Goal: Transaction & Acquisition: Book appointment/travel/reservation

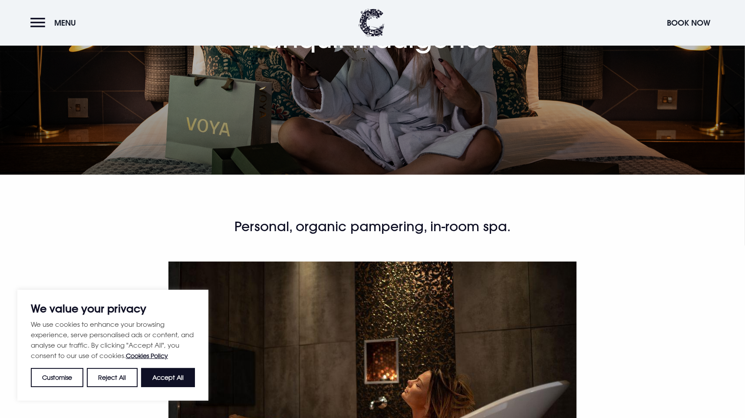
scroll to position [217, 0]
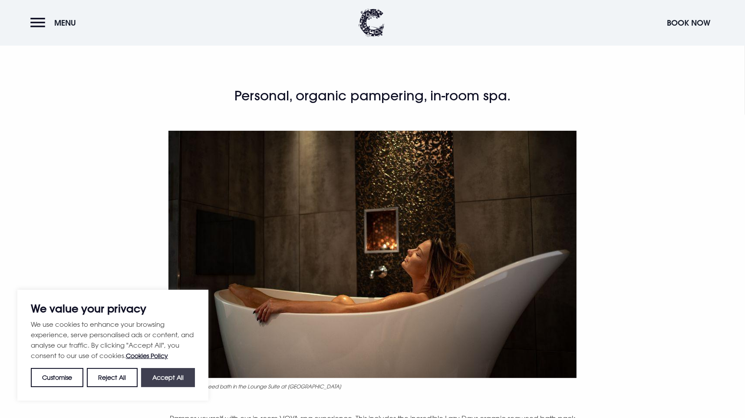
click at [161, 375] on button "Accept All" at bounding box center [168, 377] width 54 height 19
checkbox input "true"
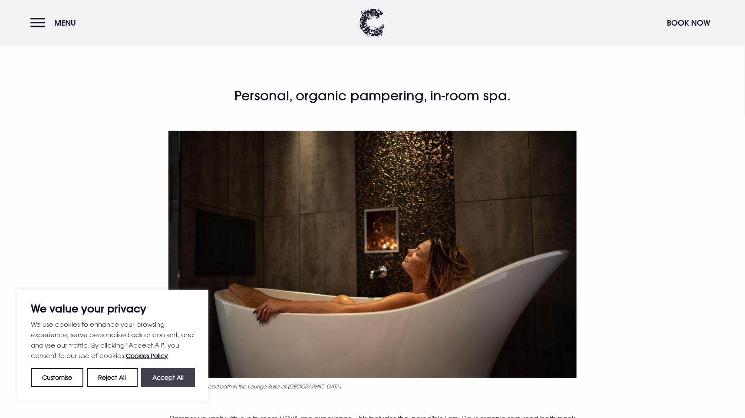
checkbox input "true"
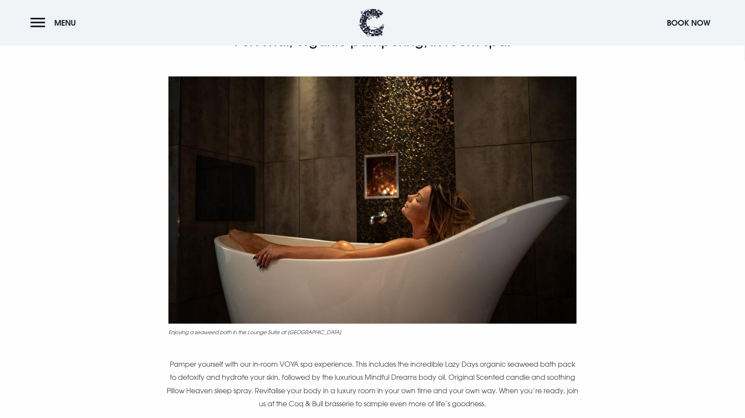
scroll to position [434, 0]
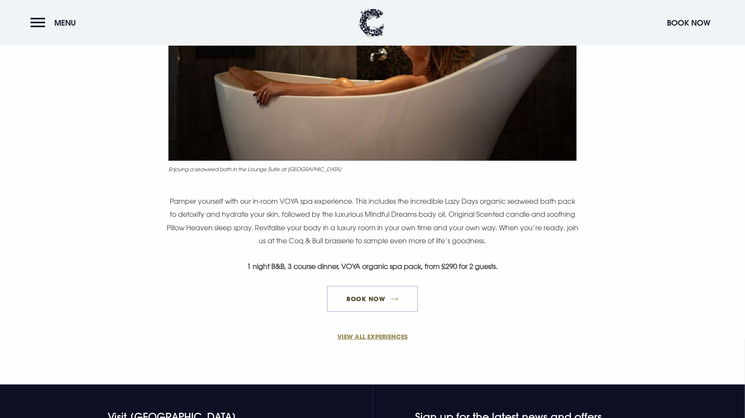
click at [375, 294] on link "Book Now" at bounding box center [372, 299] width 91 height 26
click at [348, 334] on link "VIEW ALL EXPERIENCES" at bounding box center [372, 336] width 413 height 9
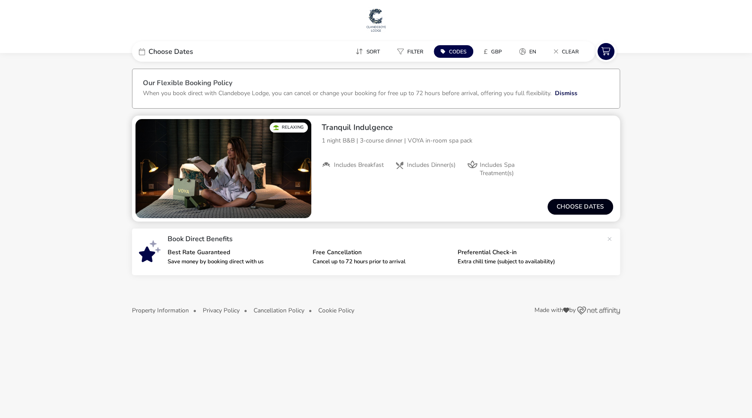
click at [562, 206] on button "Choose dates" at bounding box center [581, 207] width 66 height 16
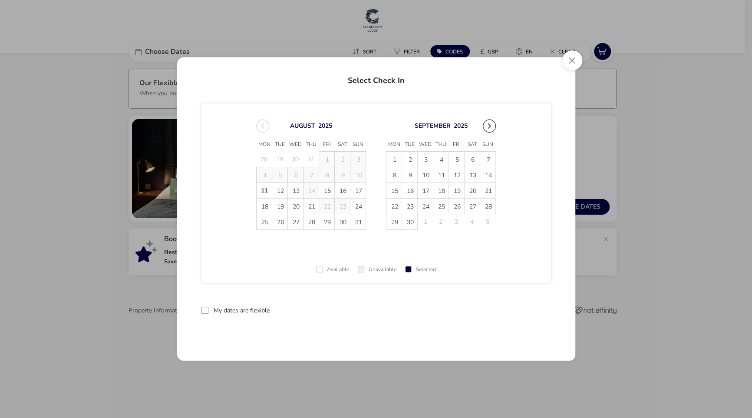
click at [491, 126] on button "Next Month" at bounding box center [489, 125] width 13 height 13
click at [491, 128] on button "Next Month" at bounding box center [489, 125] width 13 height 13
click at [472, 187] on span "17" at bounding box center [472, 190] width 15 height 15
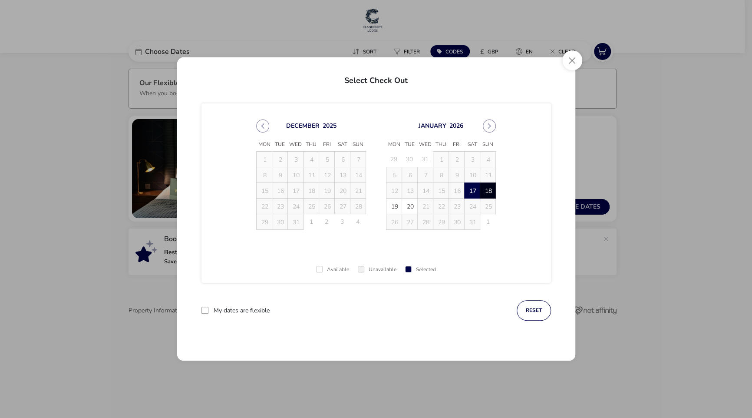
click at [482, 188] on span "18" at bounding box center [487, 190] width 15 height 15
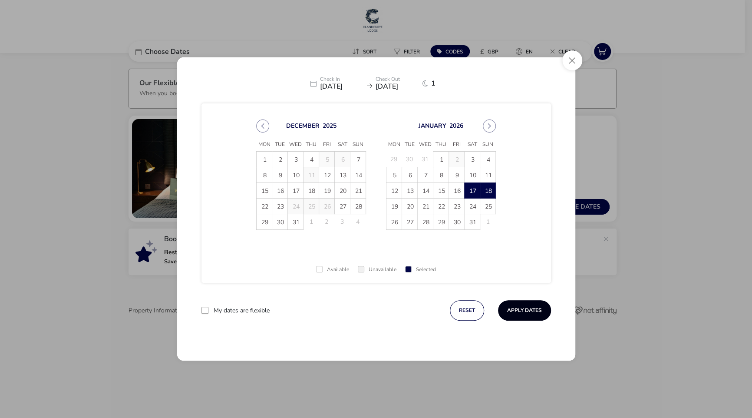
click at [520, 313] on button "Apply Dates" at bounding box center [524, 310] width 53 height 20
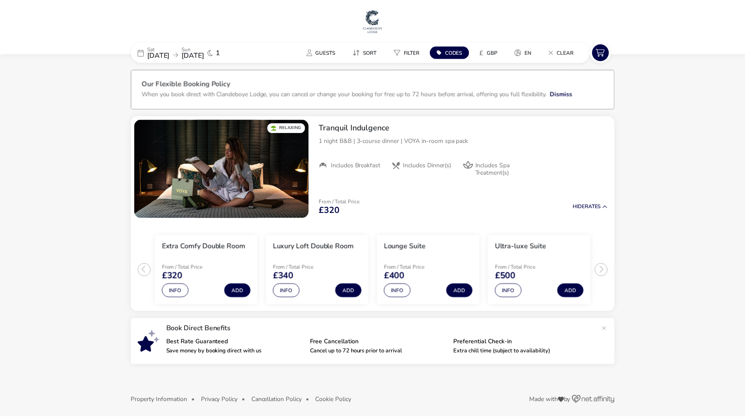
scroll to position [4, 0]
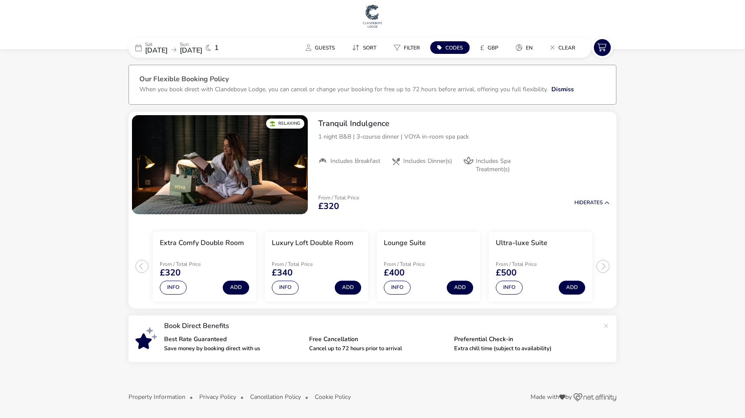
click at [162, 48] on span "17 Jan 2026" at bounding box center [156, 51] width 23 height 10
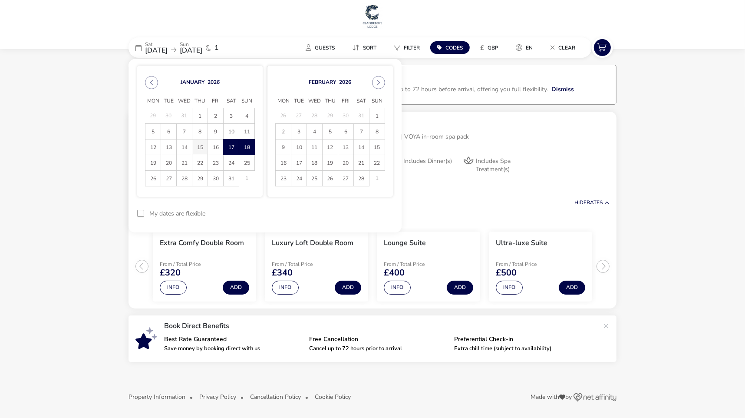
click at [198, 145] on span "15" at bounding box center [199, 146] width 15 height 15
click at [215, 146] on span "16" at bounding box center [215, 146] width 15 height 15
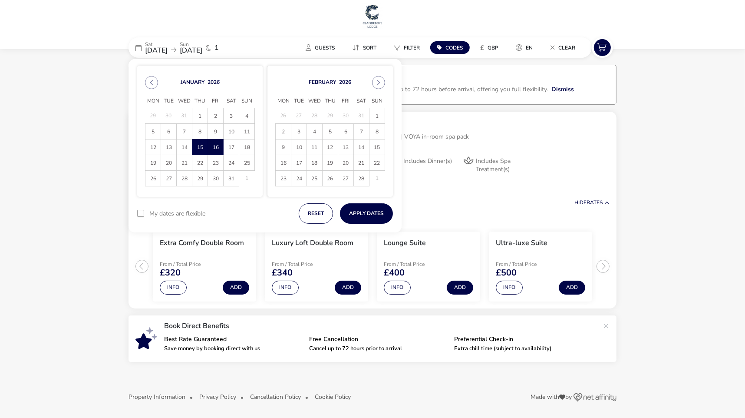
click at [215, 148] on span "16" at bounding box center [215, 146] width 15 height 15
click at [227, 150] on span "17" at bounding box center [231, 146] width 15 height 15
click at [353, 215] on button "Apply Dates" at bounding box center [366, 213] width 53 height 20
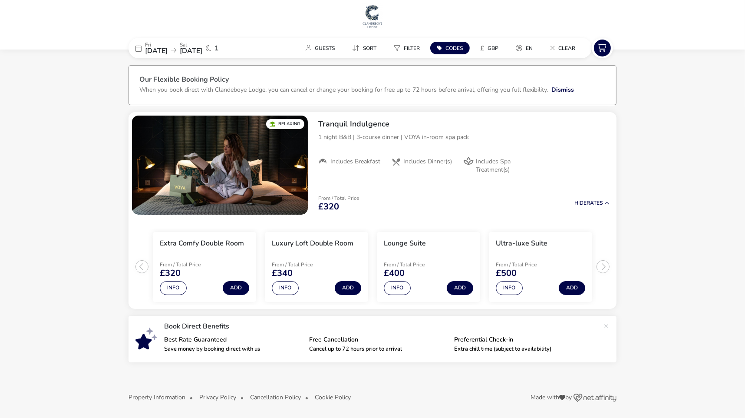
scroll to position [4, 0]
click at [168, 47] on span "16 Jan 2026" at bounding box center [156, 51] width 23 height 10
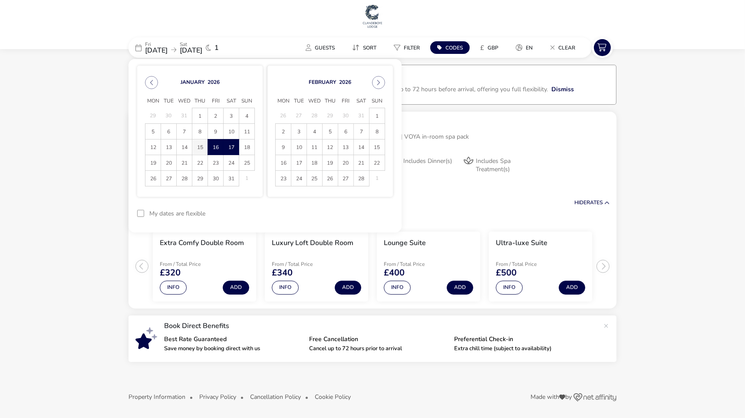
click at [199, 148] on span "15" at bounding box center [199, 146] width 15 height 15
click at [211, 149] on span "16" at bounding box center [215, 146] width 15 height 15
click at [203, 177] on span "29" at bounding box center [199, 178] width 15 height 15
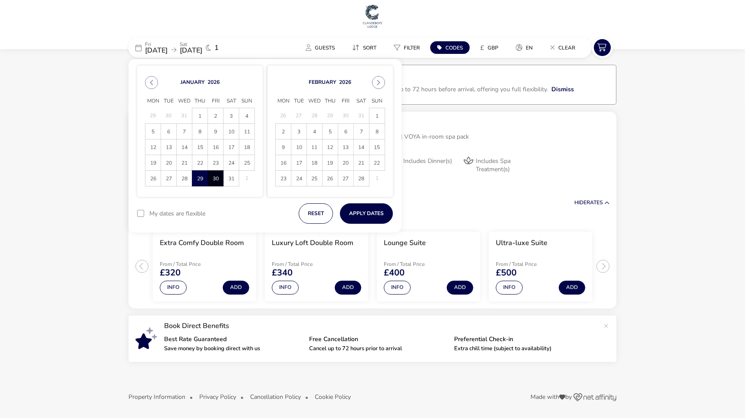
click at [217, 180] on span "30" at bounding box center [215, 178] width 15 height 15
click at [353, 219] on button "Apply Dates" at bounding box center [366, 213] width 53 height 20
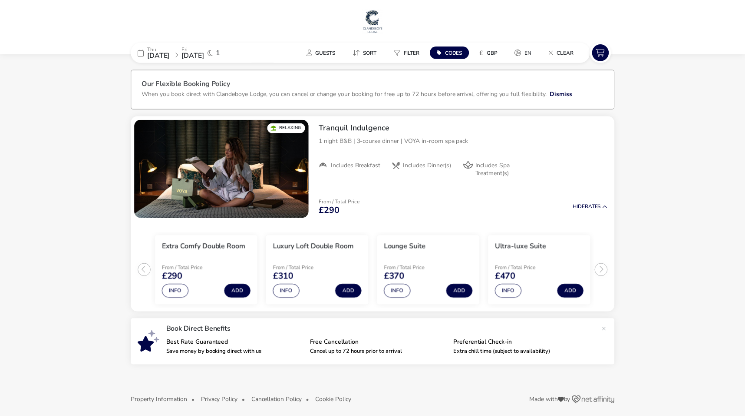
scroll to position [4, 0]
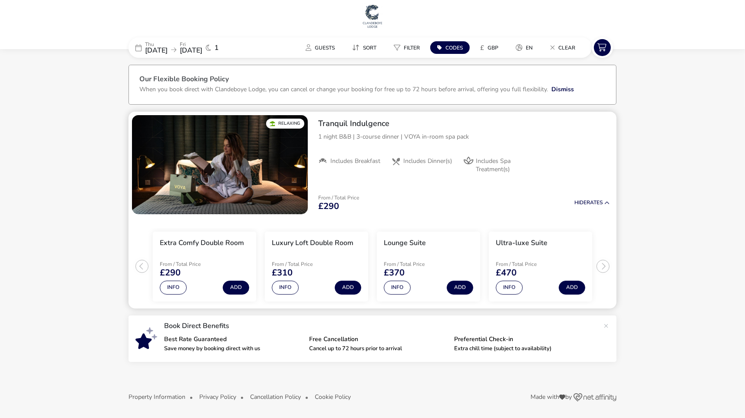
click at [432, 163] on span "Includes Dinner(s)" at bounding box center [427, 161] width 49 height 8
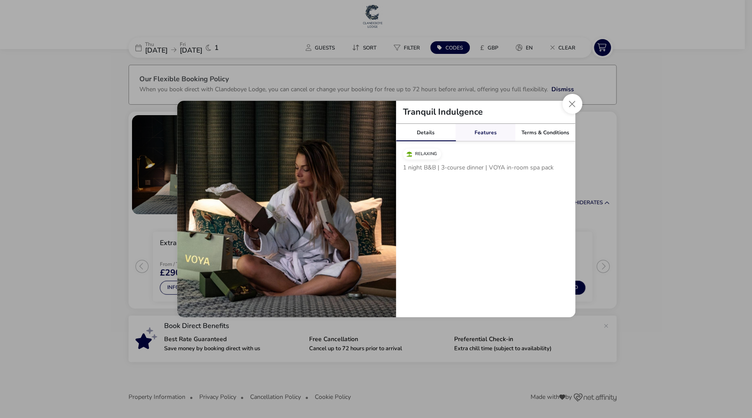
click at [493, 135] on link "Features" at bounding box center [486, 132] width 60 height 17
click at [421, 132] on link "Details" at bounding box center [426, 132] width 60 height 17
click at [571, 107] on button "Close modal" at bounding box center [572, 104] width 20 height 20
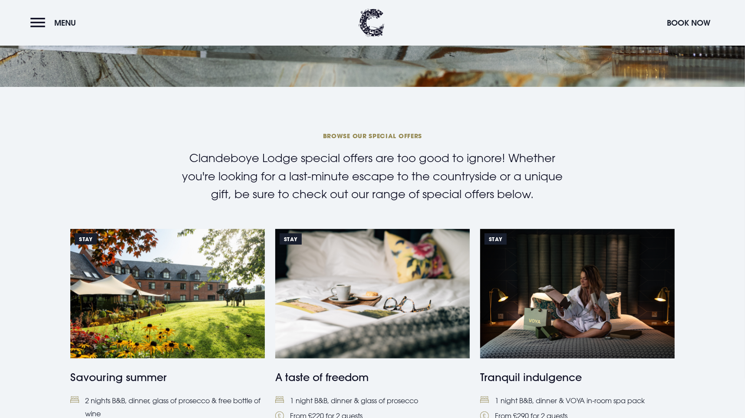
scroll to position [304, 0]
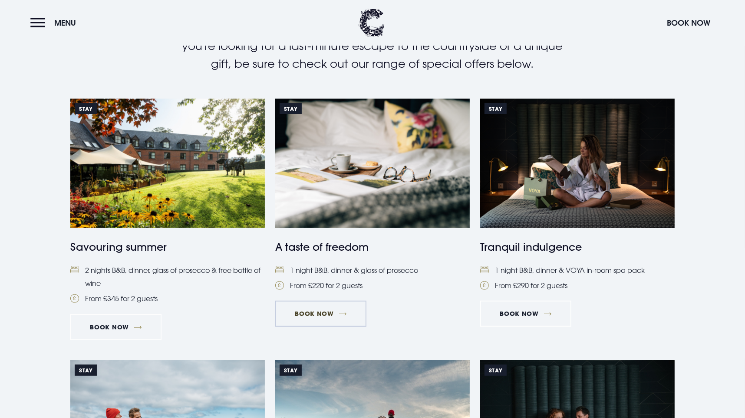
click at [311, 314] on link "Book Now" at bounding box center [320, 313] width 91 height 26
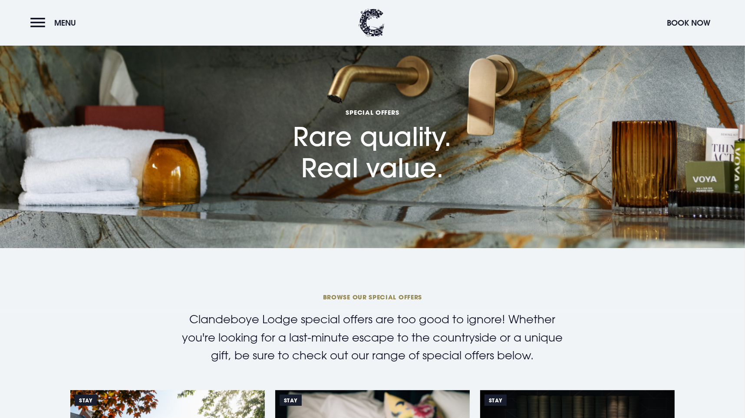
scroll to position [0, 0]
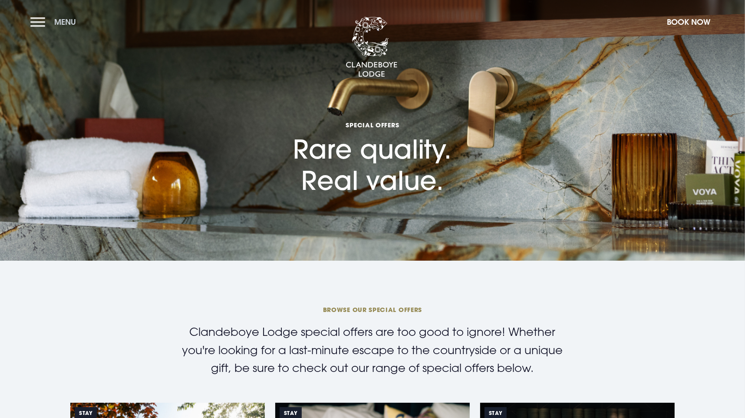
click at [48, 21] on button "Menu" at bounding box center [55, 22] width 50 height 19
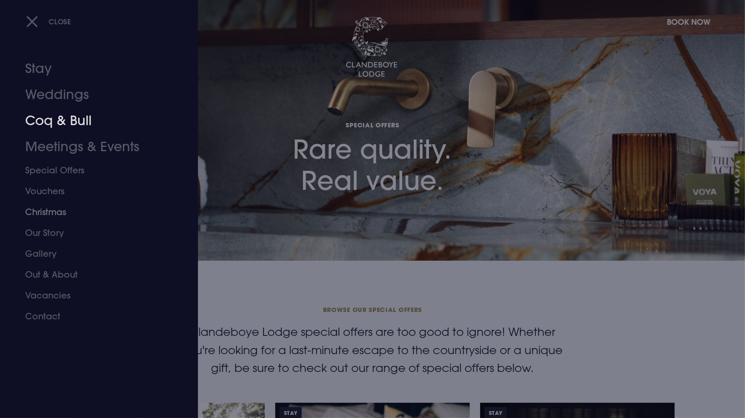
click at [49, 217] on link "Christmas" at bounding box center [93, 211] width 137 height 21
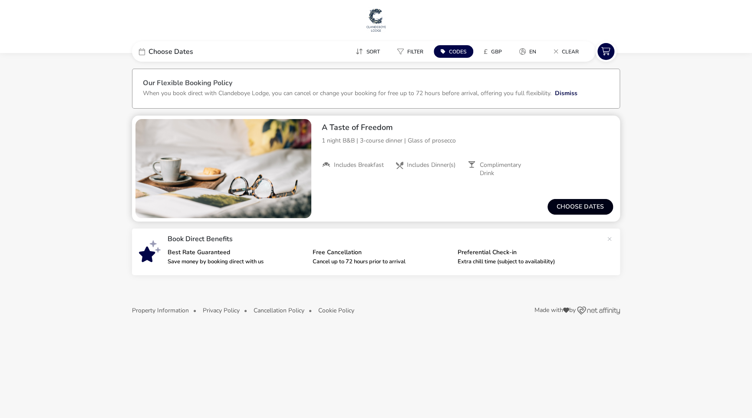
click at [568, 204] on button "Choose dates" at bounding box center [581, 207] width 66 height 16
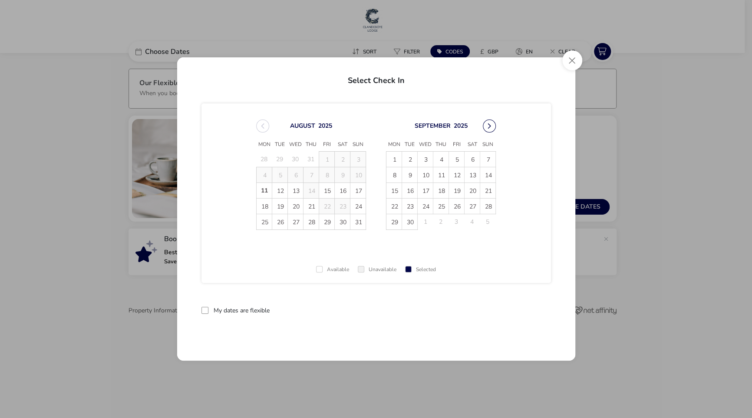
click at [489, 130] on button "Next Month" at bounding box center [489, 125] width 13 height 13
click at [489, 130] on span "September 2025 Mon Tue Wed Thu Fri Sat Sun 1 2 3 4 5 6 7 8 9 10 11 12 13 14 15 …" at bounding box center [375, 174] width 255 height 131
click at [489, 130] on button "Next Month" at bounding box center [489, 125] width 13 height 13
click at [489, 130] on span "October 2025 Mon Tue Wed Thu Fri Sat Sun 29 30 1 2 3 4 5 6 7 8 9 10 11 12 13 14…" at bounding box center [375, 174] width 255 height 131
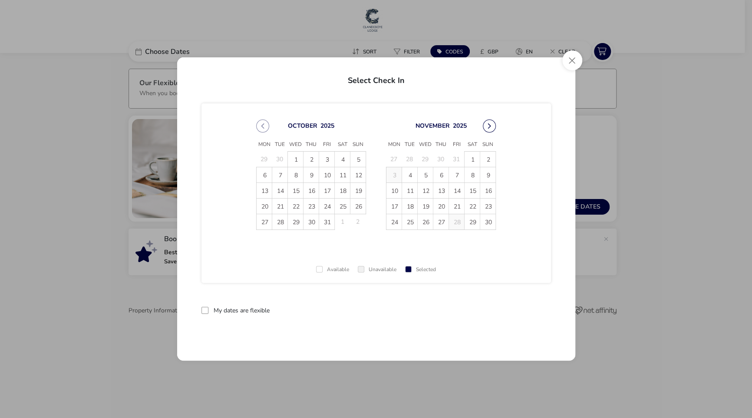
click at [490, 126] on button "Next Month" at bounding box center [489, 125] width 13 height 13
click at [490, 126] on span "November 2025 Mon Tue Wed Thu Fri Sat Sun 27 28 29 30 31 1 2 3 4 5 6 7 8 9 10 1…" at bounding box center [375, 174] width 255 height 131
click at [490, 126] on button "Next Month" at bounding box center [489, 125] width 13 height 13
click at [444, 187] on span "15" at bounding box center [440, 190] width 15 height 15
click at [450, 187] on span "16" at bounding box center [456, 190] width 15 height 15
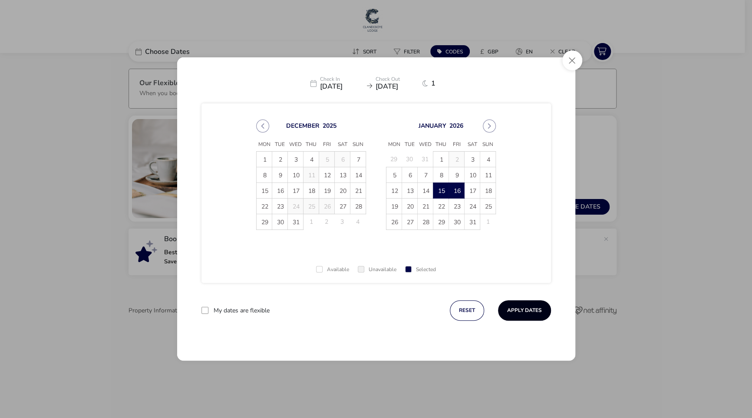
click at [511, 309] on button "Apply Dates" at bounding box center [524, 310] width 53 height 20
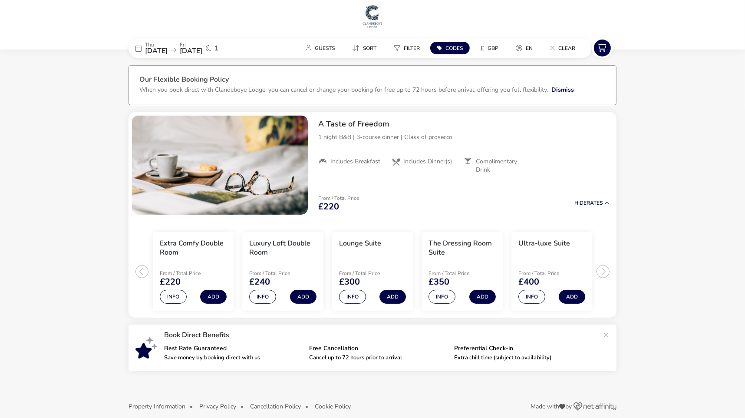
scroll to position [13, 0]
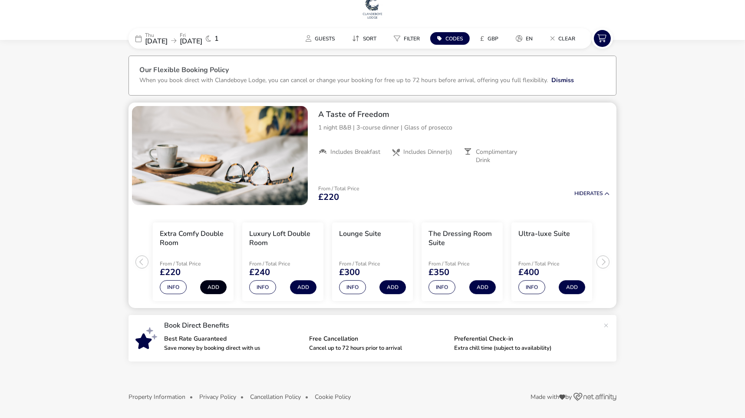
click at [215, 284] on button "Add" at bounding box center [213, 287] width 26 height 14
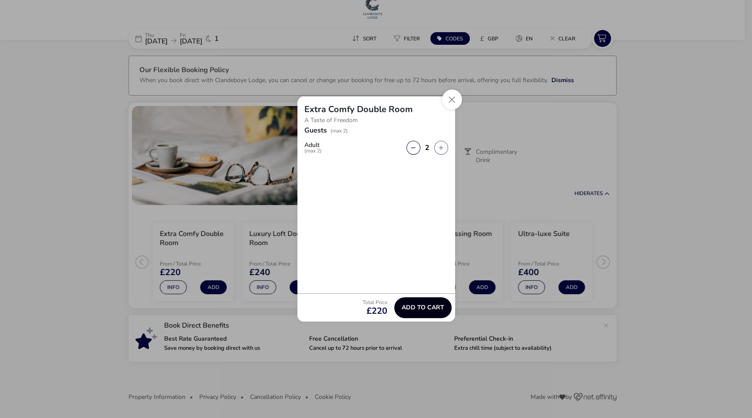
click at [406, 310] on span "Add to cart" at bounding box center [423, 307] width 43 height 7
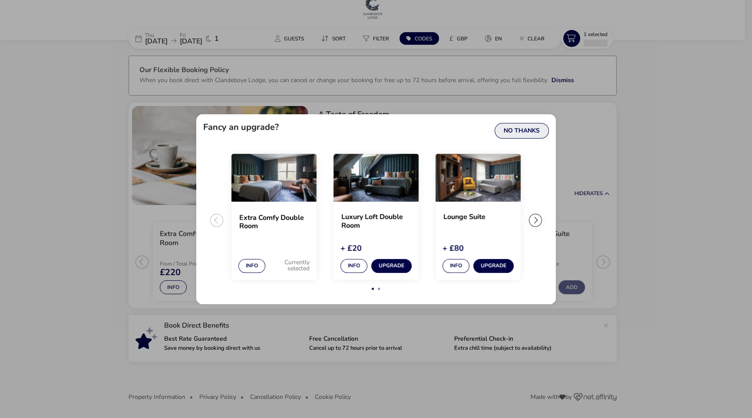
click at [514, 134] on button "No Thanks" at bounding box center [522, 131] width 54 height 16
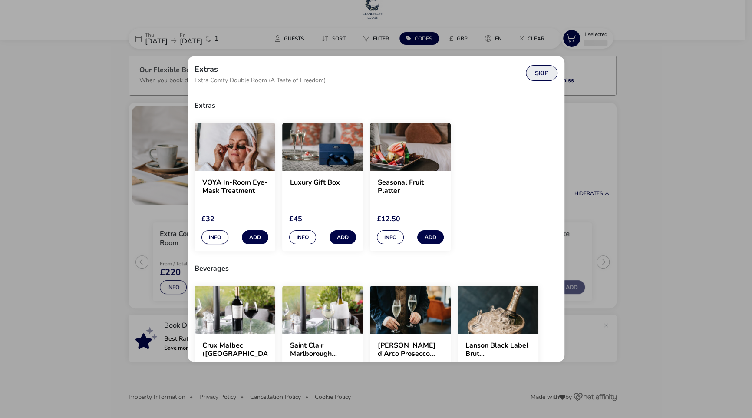
click at [548, 73] on button "Skip" at bounding box center [542, 73] width 32 height 16
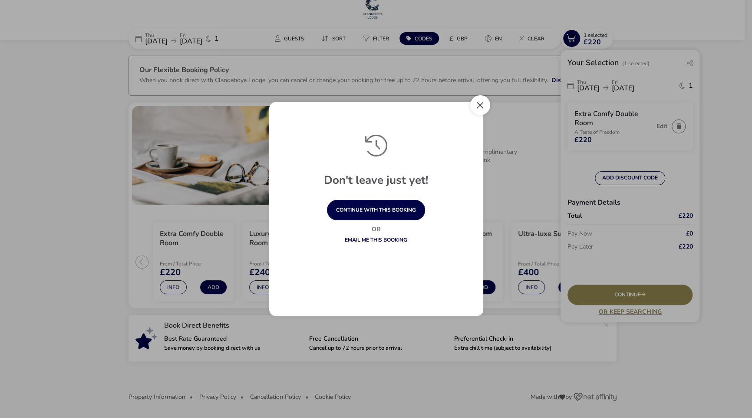
click at [482, 111] on button "Close" at bounding box center [480, 105] width 20 height 20
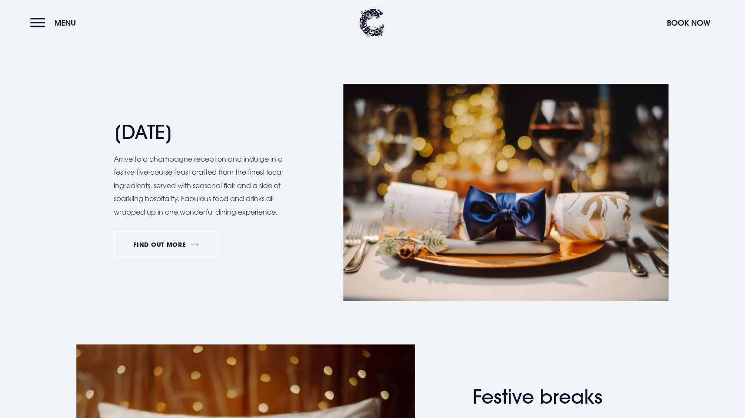
scroll to position [912, 0]
click at [190, 250] on link "FIND OUT MORE" at bounding box center [166, 244] width 105 height 26
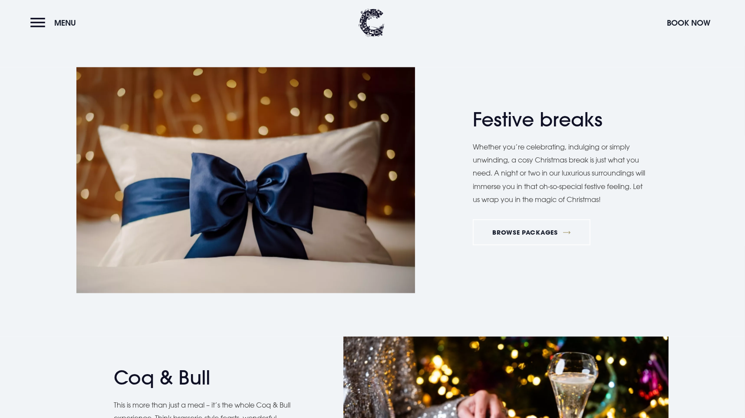
scroll to position [1259, 0]
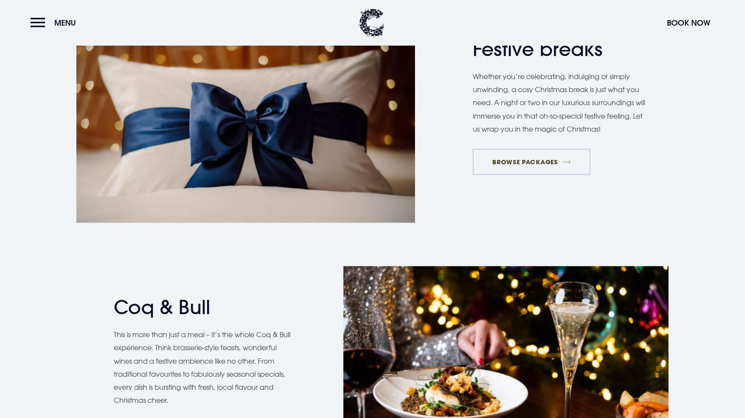
click at [528, 165] on link "BROWSE PACKAGES" at bounding box center [532, 162] width 118 height 26
click at [561, 168] on link "BROWSE PACKAGES" at bounding box center [532, 162] width 118 height 26
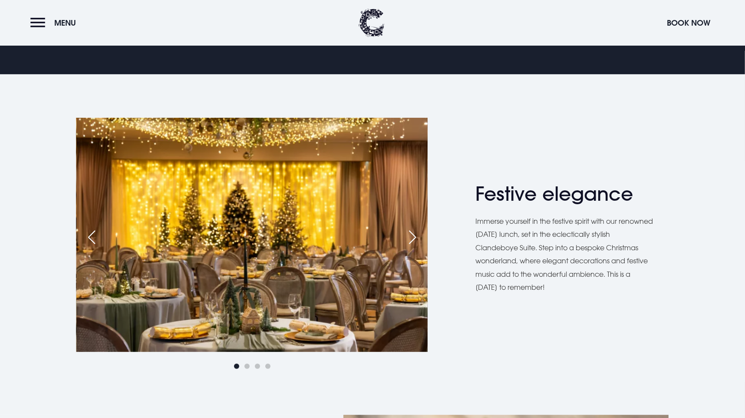
scroll to position [87, 0]
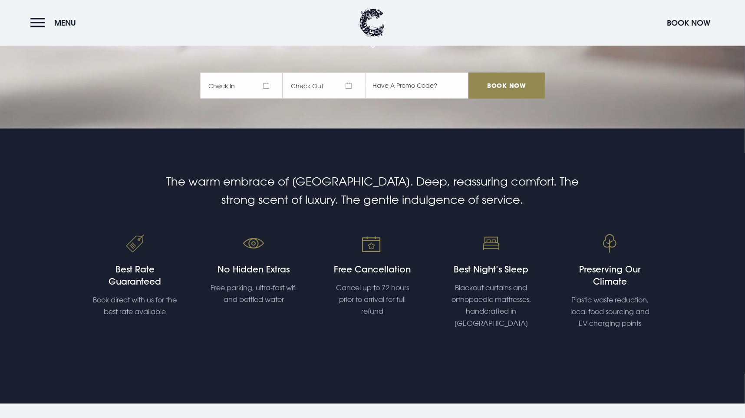
scroll to position [174, 0]
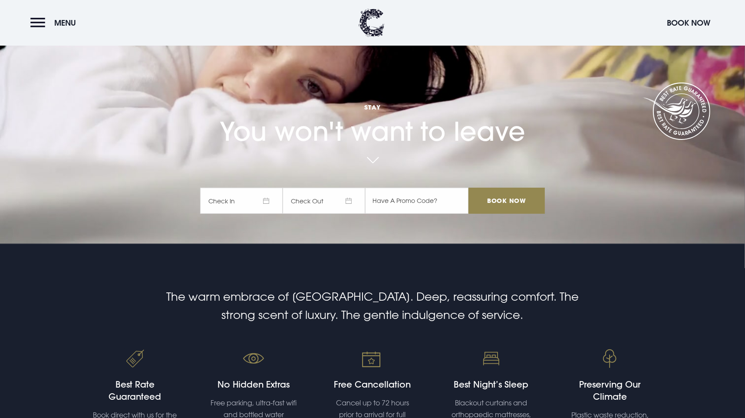
click at [277, 199] on span "Check In" at bounding box center [241, 201] width 83 height 26
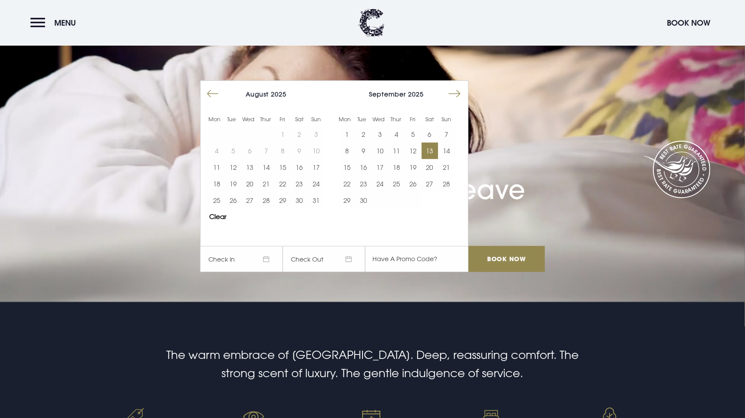
scroll to position [43, 0]
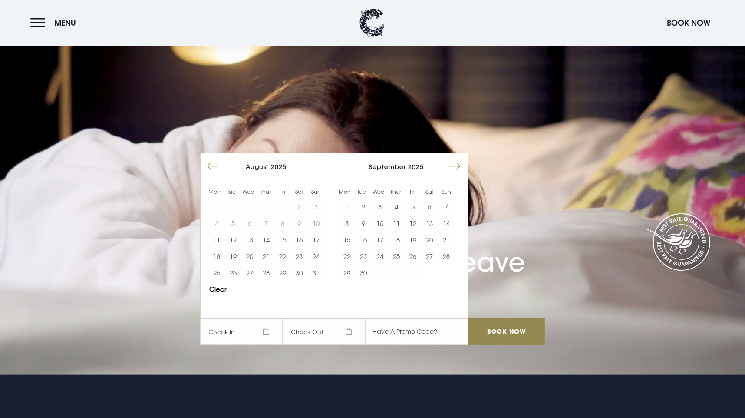
click at [463, 165] on button "Move forward to switch to the next month." at bounding box center [454, 166] width 17 height 17
click at [417, 222] on button "12" at bounding box center [413, 223] width 17 height 17
click at [430, 222] on button "13" at bounding box center [430, 223] width 17 height 17
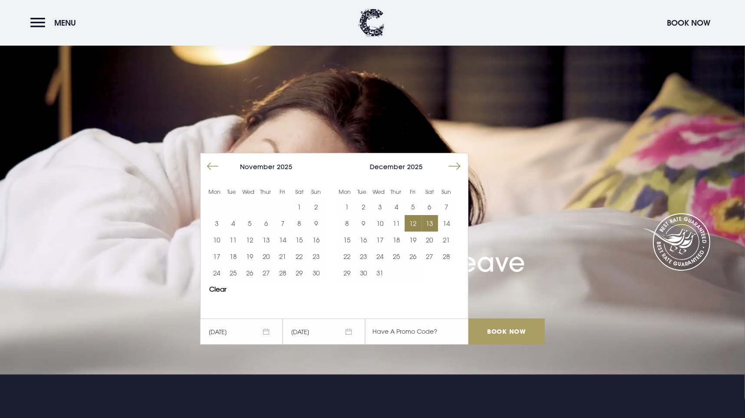
click at [482, 329] on input "Book Now" at bounding box center [507, 331] width 76 height 26
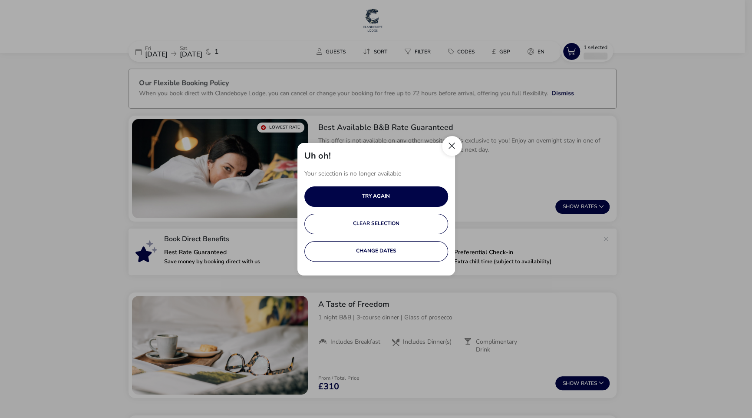
click at [451, 145] on button "Close" at bounding box center [452, 146] width 20 height 20
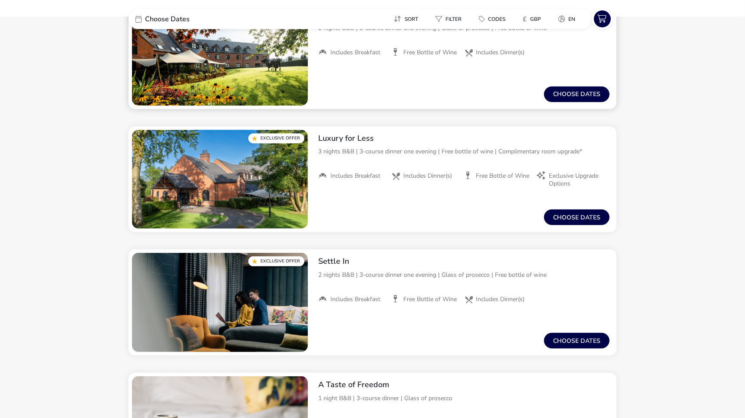
scroll to position [261, 0]
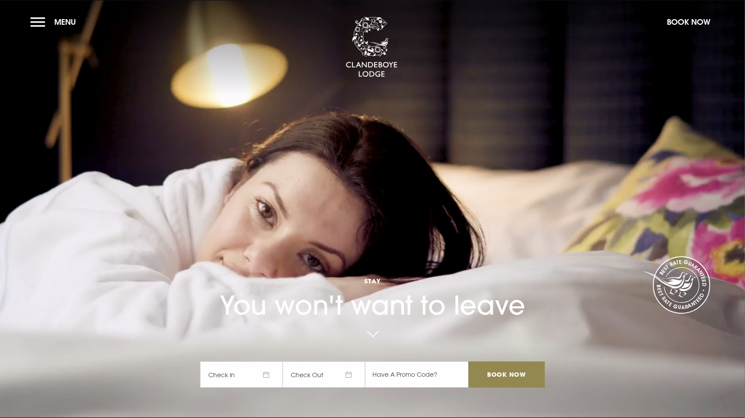
click at [27, 19] on section "Stay You won't want to leave Check In Check Out Mon Tue Wed Thur Fri Sat Sun Mo…" at bounding box center [372, 209] width 745 height 418
click at [45, 25] on button "Menu" at bounding box center [55, 22] width 50 height 19
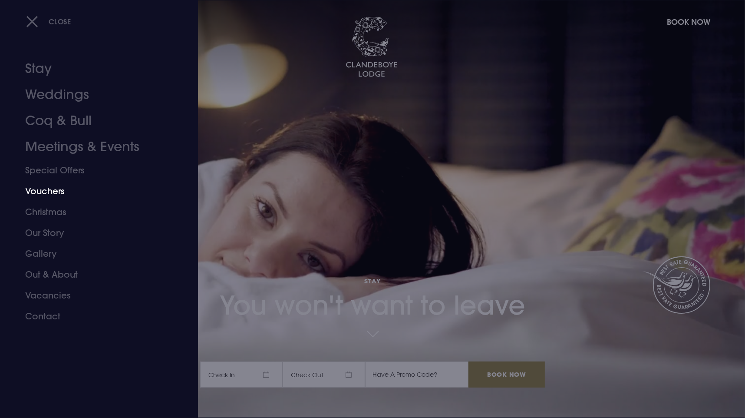
click at [56, 210] on link "Christmas" at bounding box center [93, 211] width 137 height 21
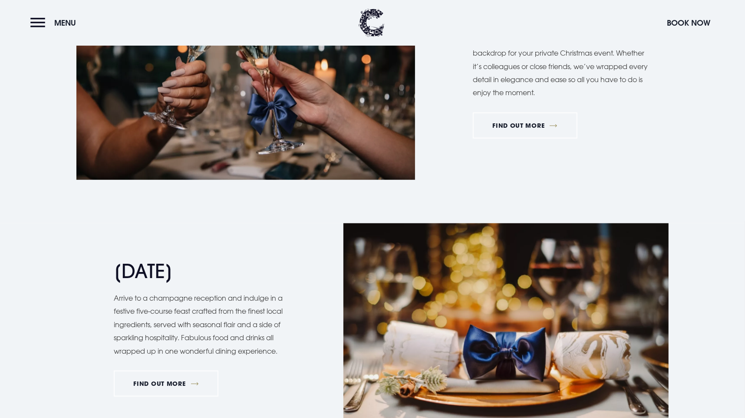
scroll to position [594, 0]
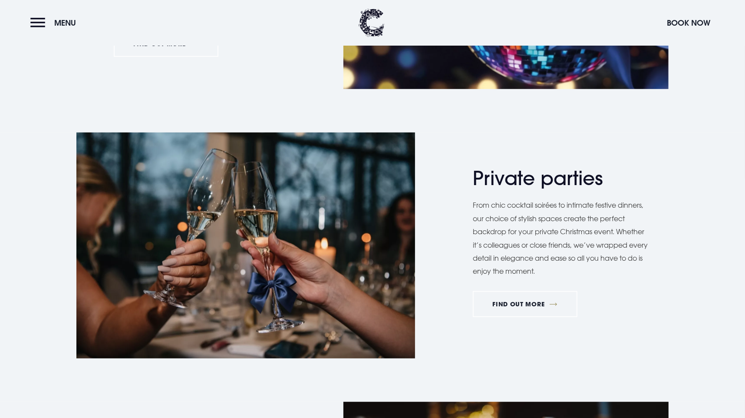
drag, startPoint x: 654, startPoint y: 35, endPoint x: 661, endPoint y: 34, distance: 7.4
click at [656, 35] on header "Menu Book Now" at bounding box center [372, 23] width 745 height 46
click at [674, 29] on button "Book Now" at bounding box center [689, 22] width 52 height 19
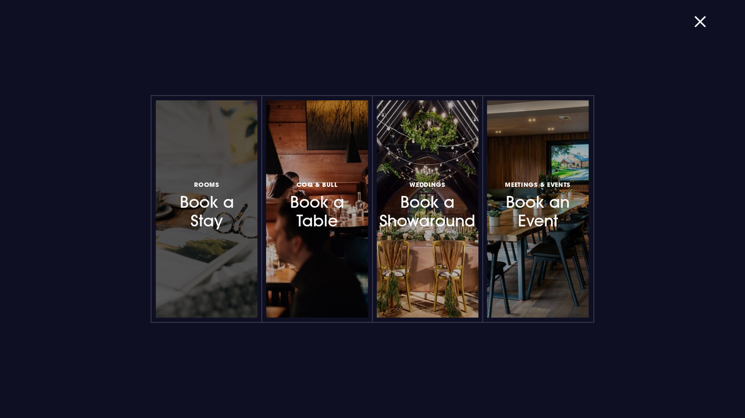
click at [215, 231] on div at bounding box center [207, 208] width 102 height 217
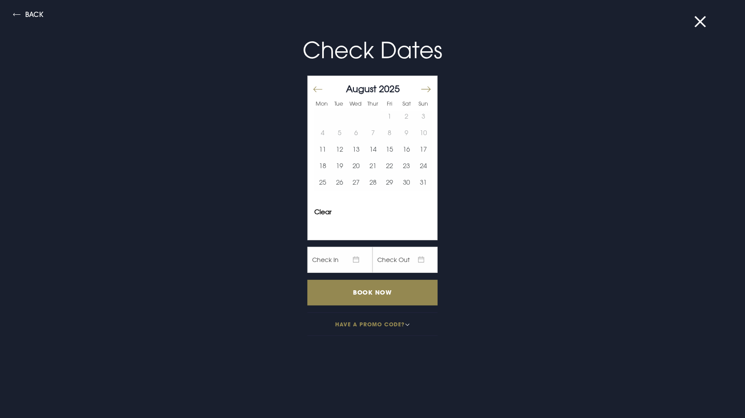
click at [420, 89] on button "Move forward to switch to the next month." at bounding box center [425, 89] width 10 height 18
click at [383, 134] on button "12" at bounding box center [389, 133] width 17 height 17
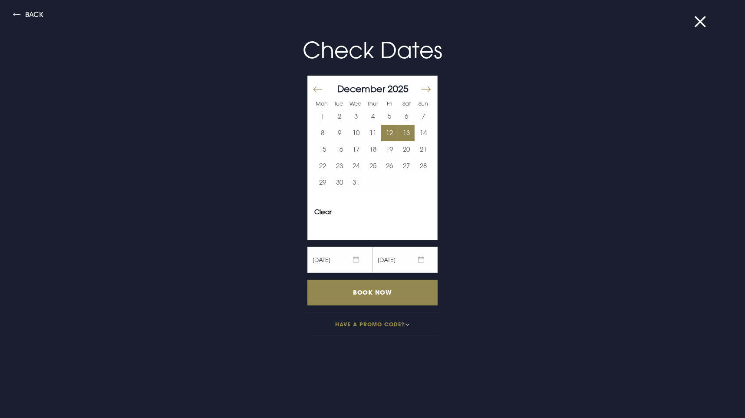
click at [398, 134] on button "13" at bounding box center [406, 133] width 17 height 17
click at [399, 297] on input "Book Now" at bounding box center [372, 293] width 130 height 26
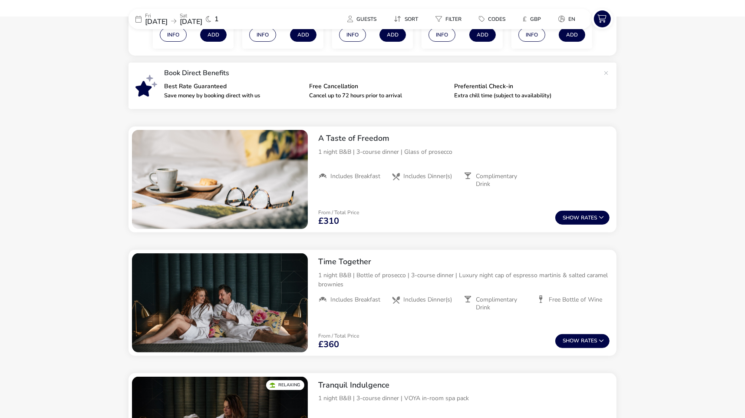
scroll to position [241, 0]
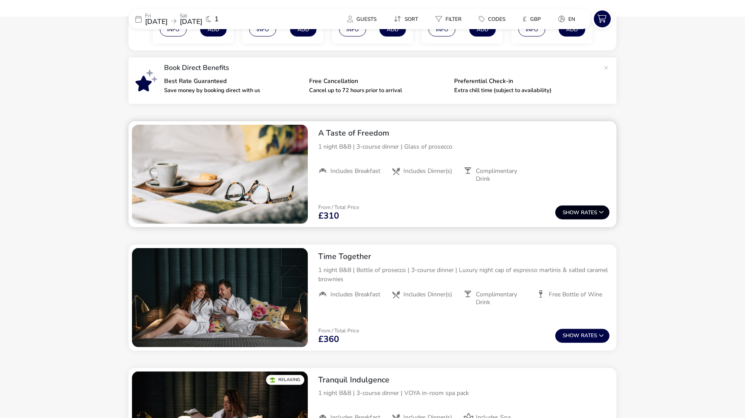
click at [591, 211] on button "Show Rates" at bounding box center [582, 212] width 54 height 14
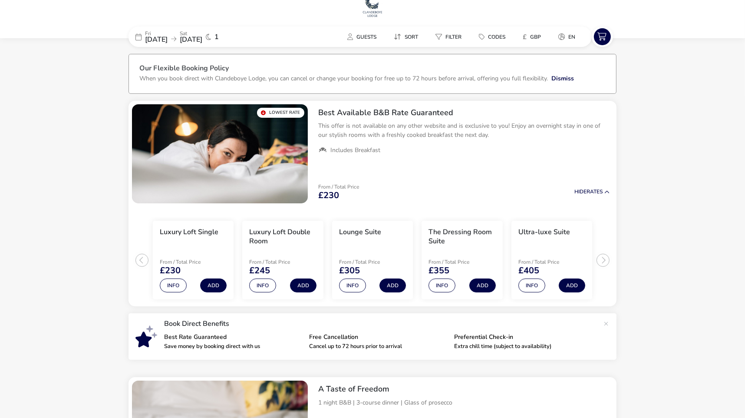
scroll to position [0, 0]
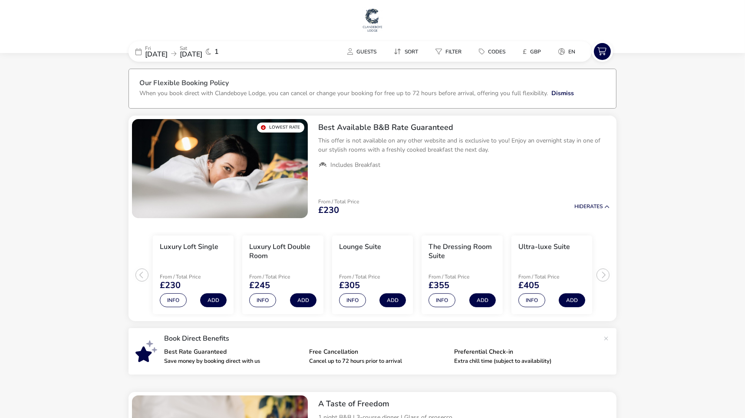
click at [383, 15] on h1 at bounding box center [372, 21] width 738 height 28
click at [370, 18] on img at bounding box center [373, 20] width 22 height 26
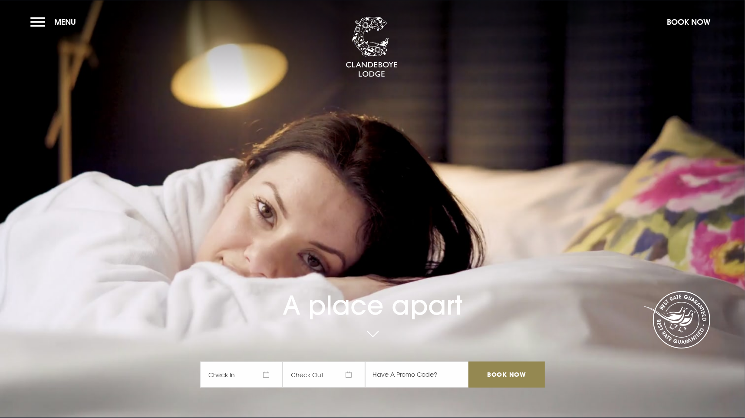
click at [23, 19] on section "A place apart Check In Check Out Mon Tue Wed Thur Fri Sat Sun Mon Tue Wed Thur …" at bounding box center [372, 209] width 745 height 418
click at [36, 23] on button "Menu" at bounding box center [55, 22] width 50 height 19
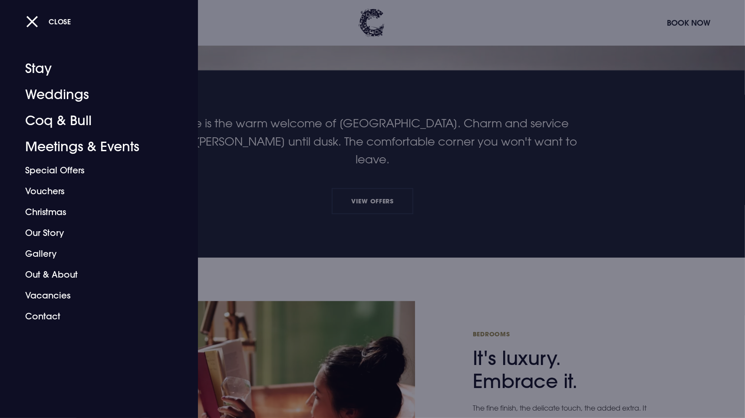
click at [236, 68] on div at bounding box center [372, 209] width 745 height 418
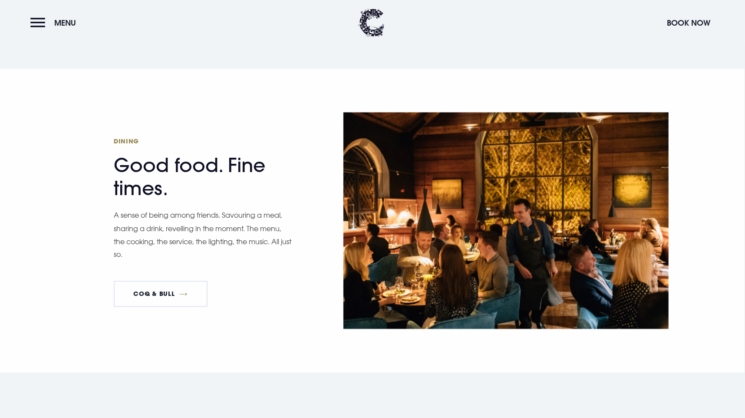
scroll to position [1563, 0]
